Goal: Check status

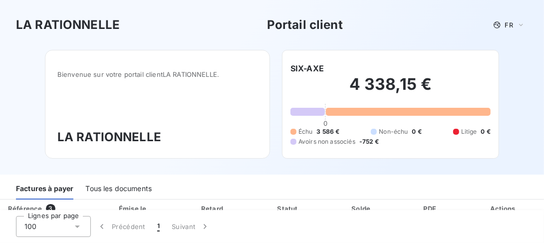
click at [195, 128] on h3 "LA RATIONNELLE" at bounding box center [157, 137] width 200 height 18
click at [431, 102] on h2 "4 338,15 €" at bounding box center [390, 89] width 200 height 30
click at [322, 134] on span "3 586 €" at bounding box center [328, 131] width 23 height 9
click at [462, 134] on span "Litige" at bounding box center [469, 131] width 16 height 9
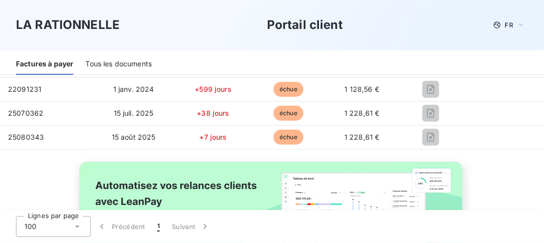
scroll to position [100, 0]
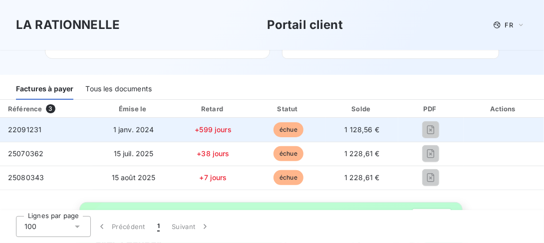
click at [146, 130] on span "1 janv. 2024" at bounding box center [133, 129] width 41 height 8
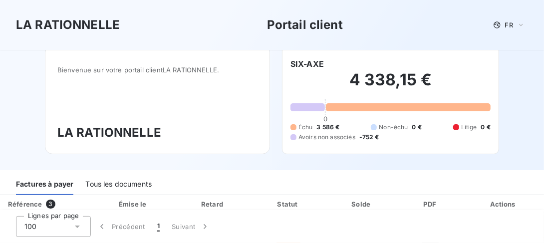
scroll to position [0, 0]
